Goal: Go to known website: Access a specific website the user already knows

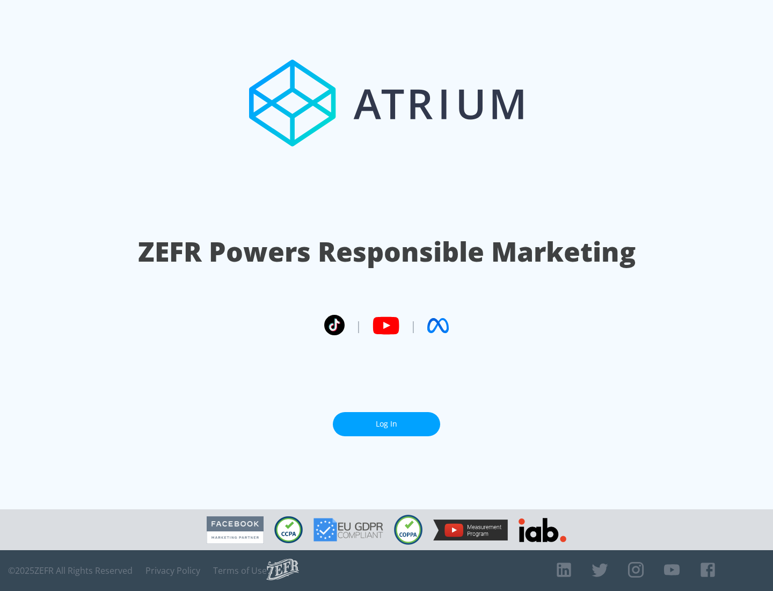
click at [387, 419] on link "Log In" at bounding box center [386, 424] width 107 height 24
